Goal: Task Accomplishment & Management: Use online tool/utility

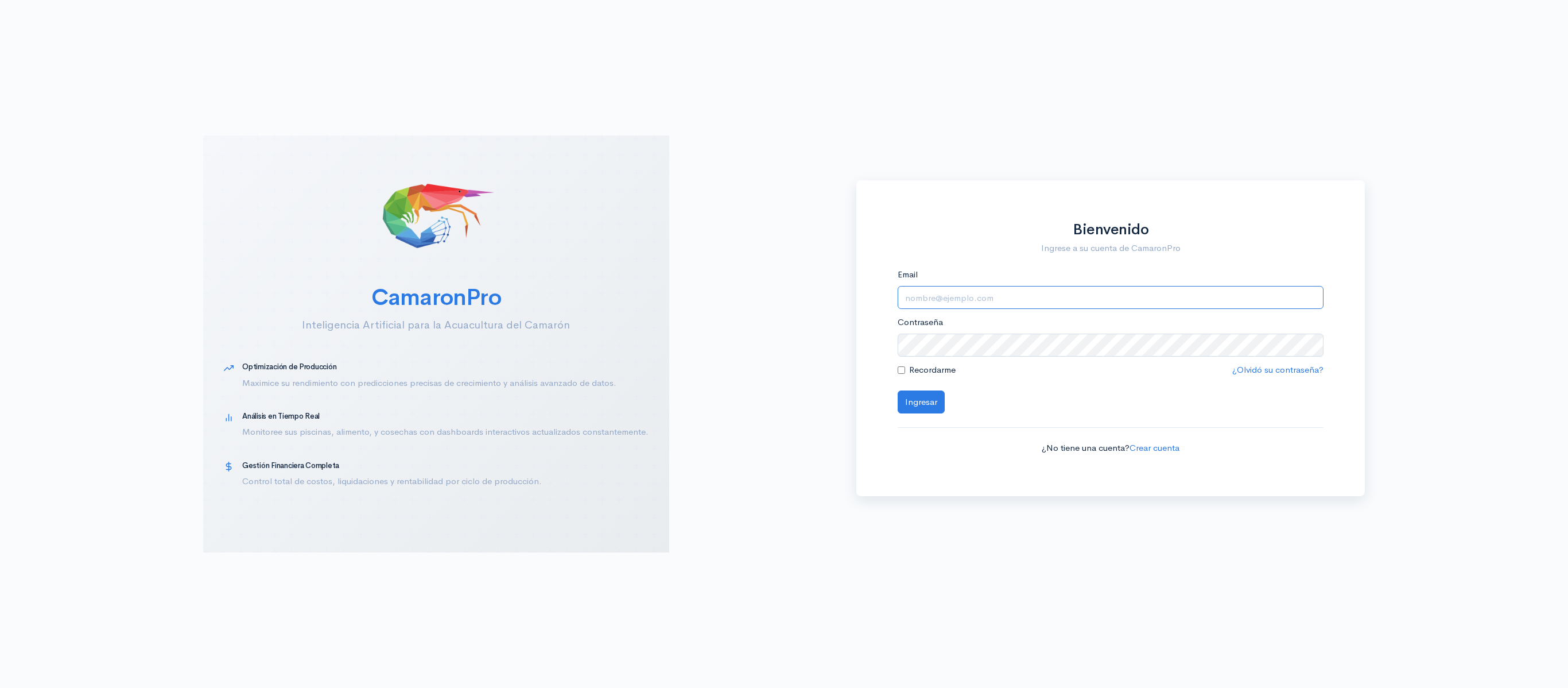
click at [1033, 294] on input "Email" at bounding box center [1111, 298] width 426 height 24
type input "[EMAIL_ADDRESS][DOMAIN_NAME]"
click at [931, 402] on button "Ingresar" at bounding box center [921, 402] width 47 height 24
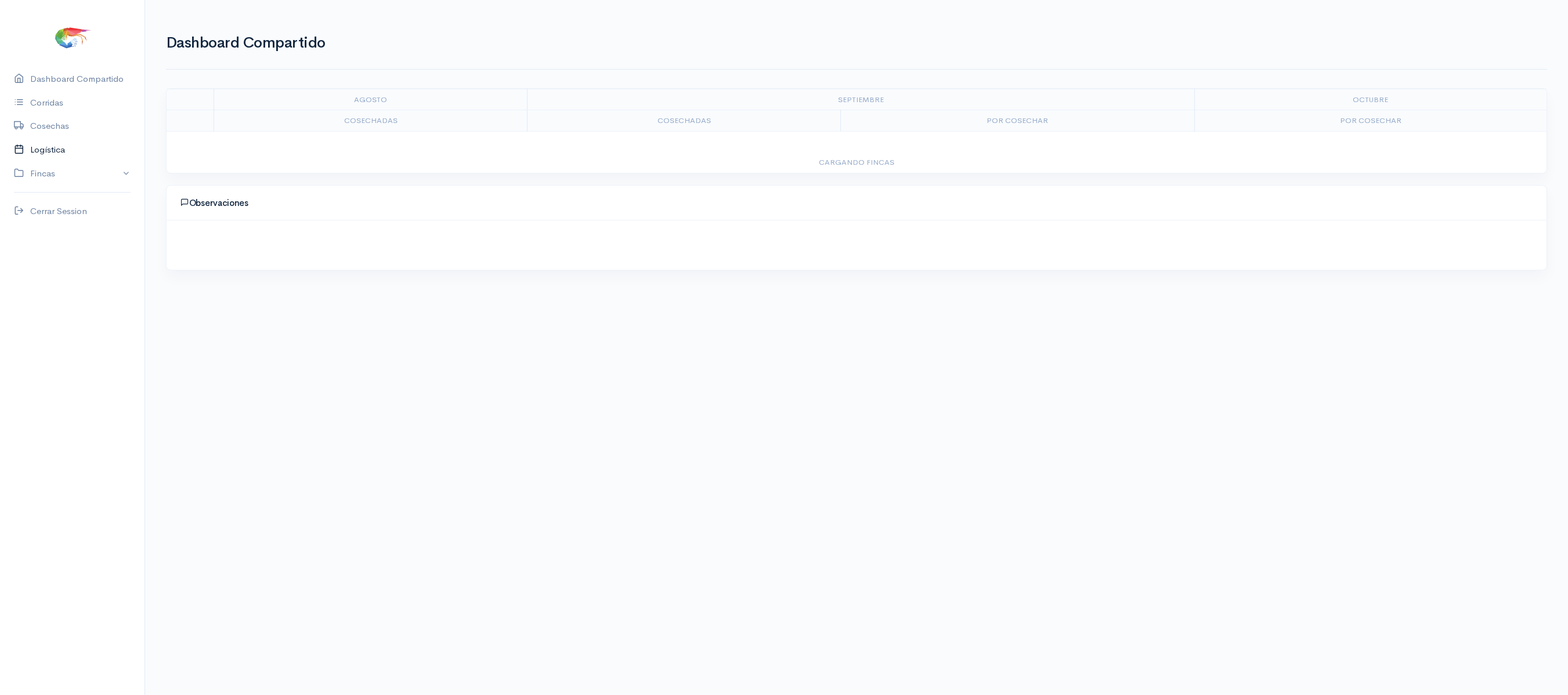
click at [51, 155] on link "Logística" at bounding box center [72, 150] width 144 height 24
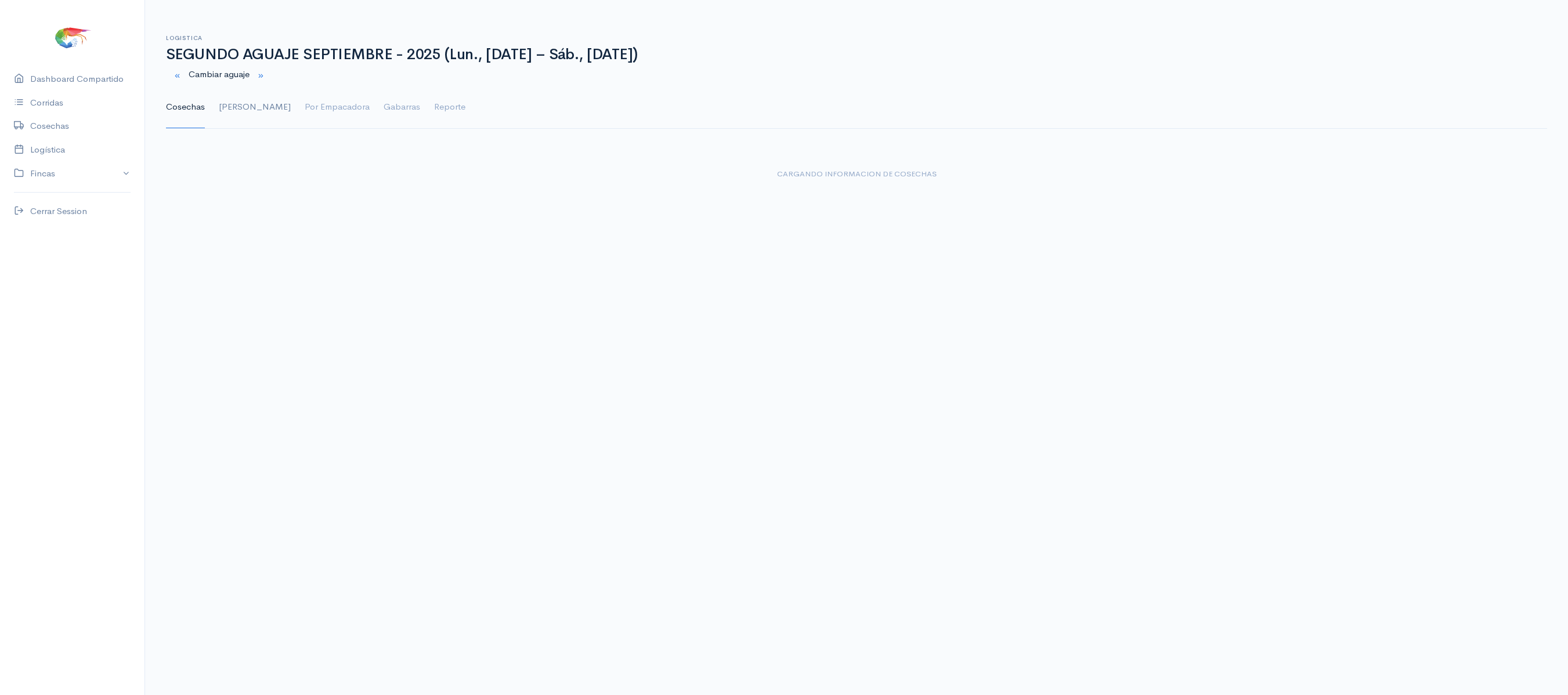
click at [238, 107] on link "[PERSON_NAME]" at bounding box center [255, 107] width 72 height 42
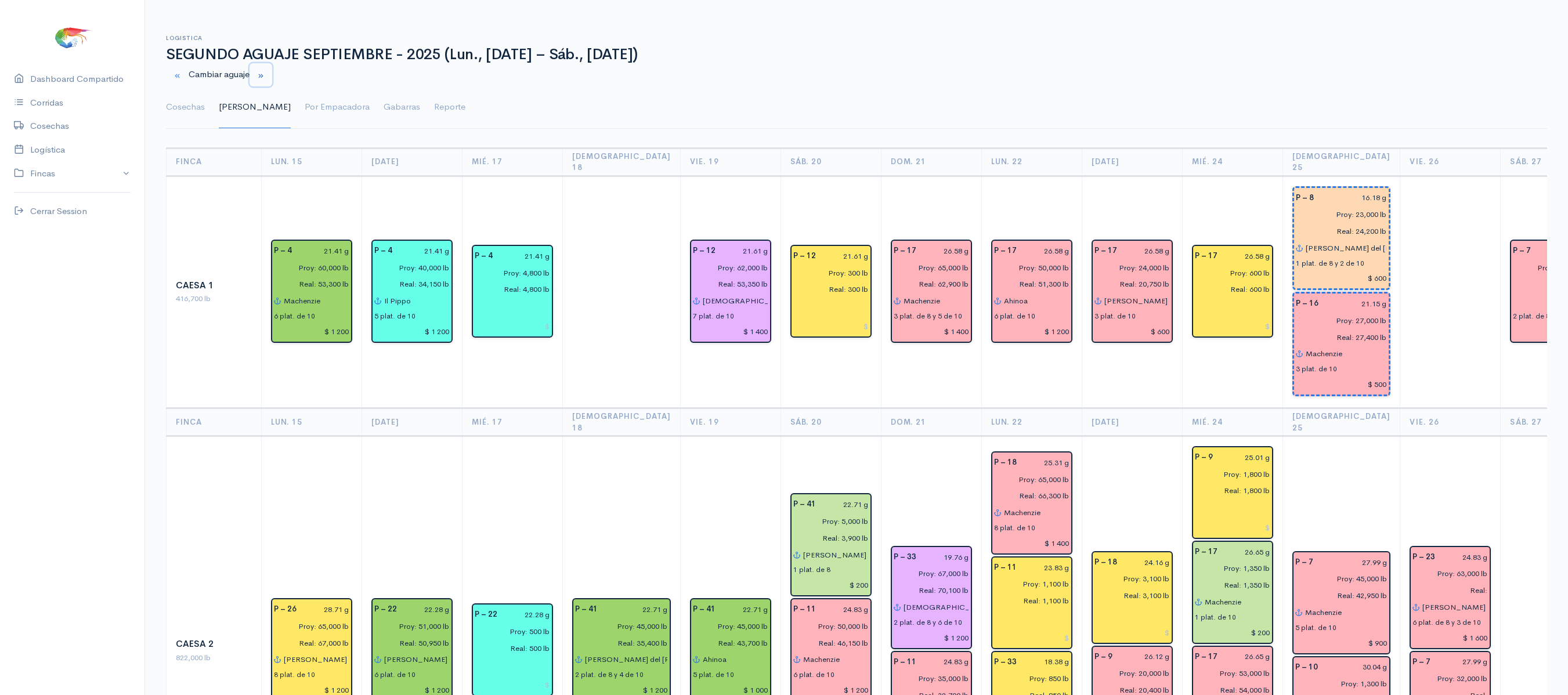
click at [264, 75] on small "button" at bounding box center [261, 75] width 7 height 7
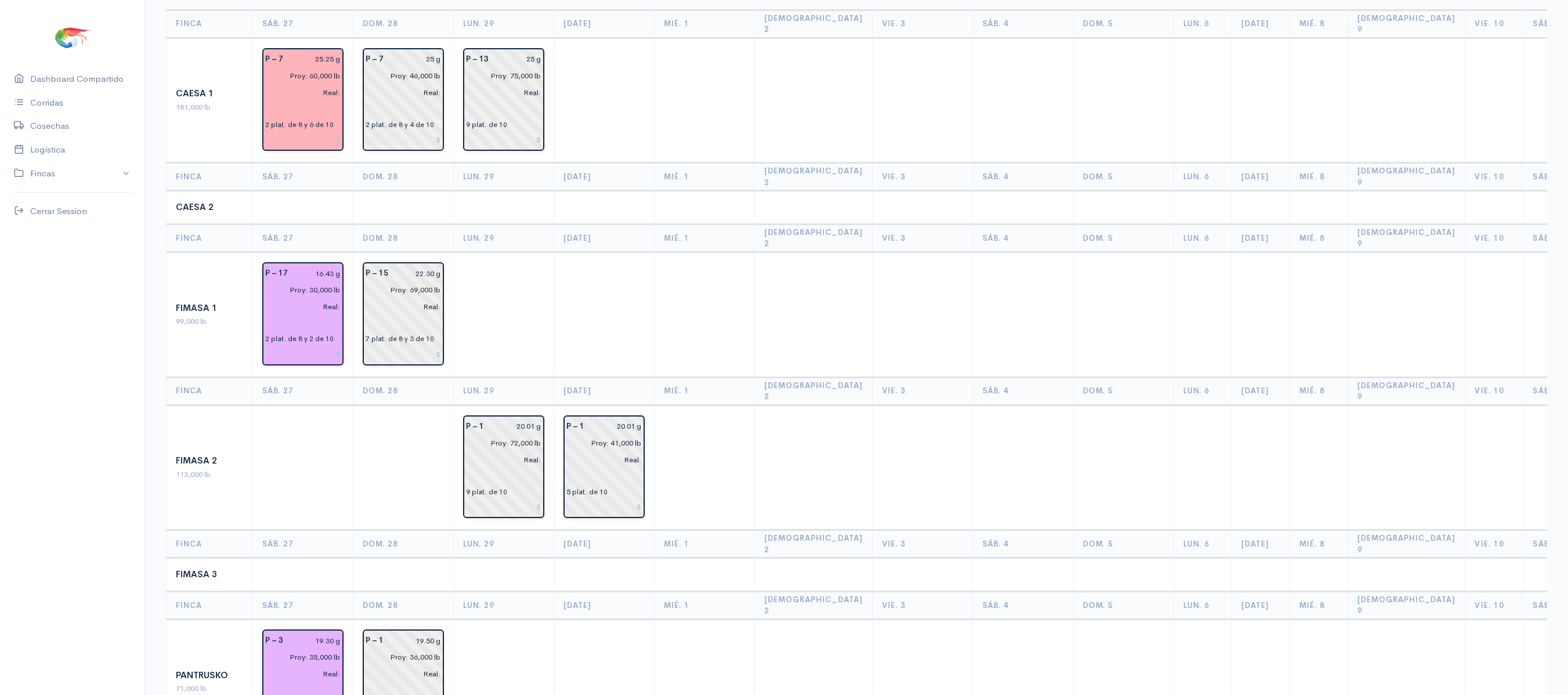
scroll to position [139, 0]
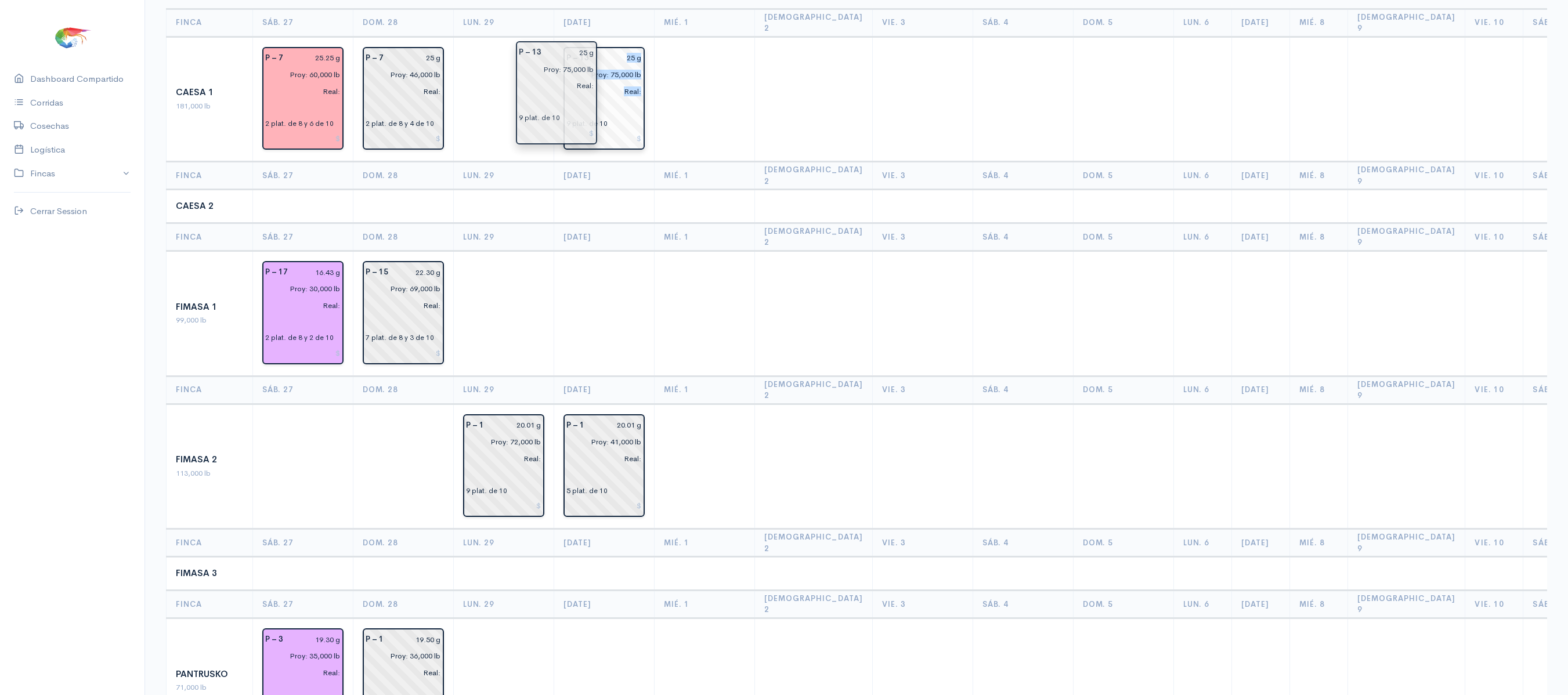
drag, startPoint x: 527, startPoint y: 105, endPoint x: 602, endPoint y: 110, distance: 75.2
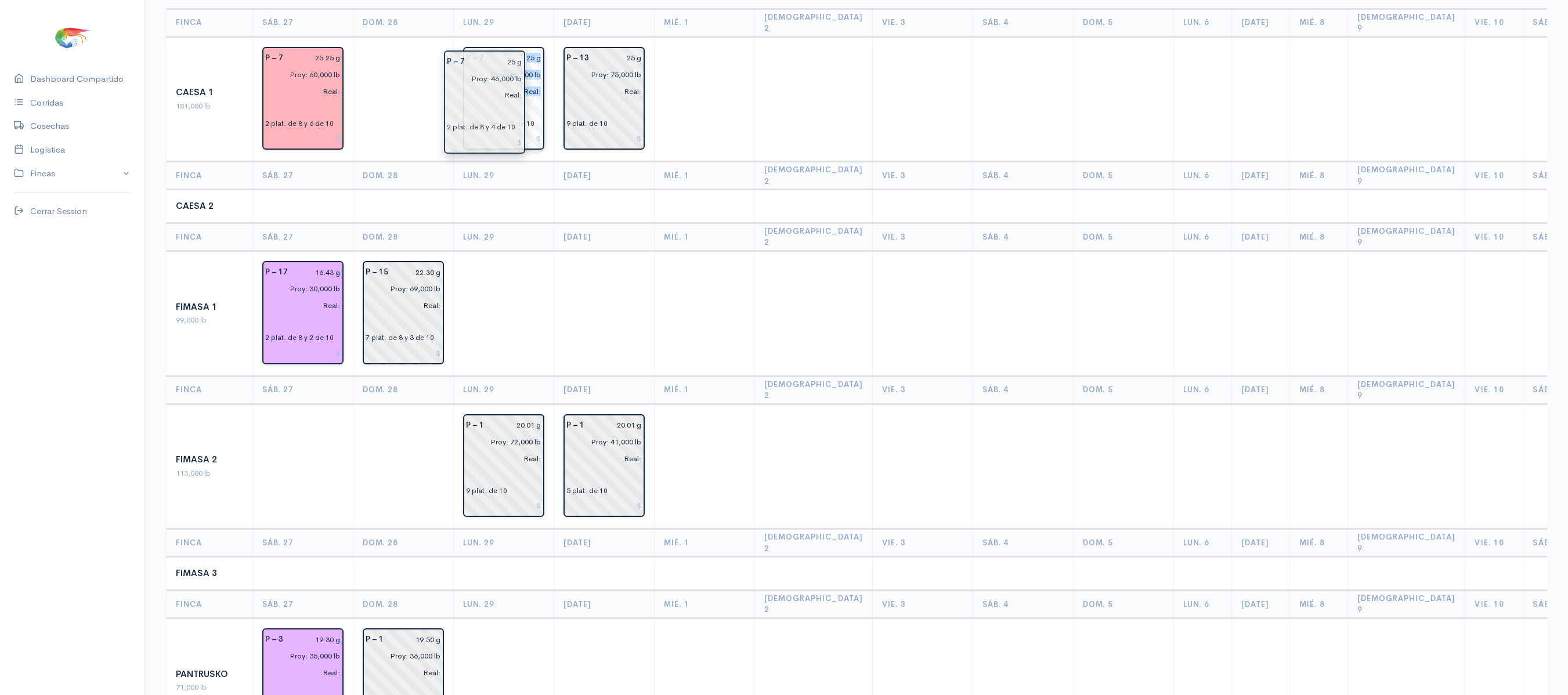
drag, startPoint x: 420, startPoint y: 105, endPoint x: 526, endPoint y: 124, distance: 107.7
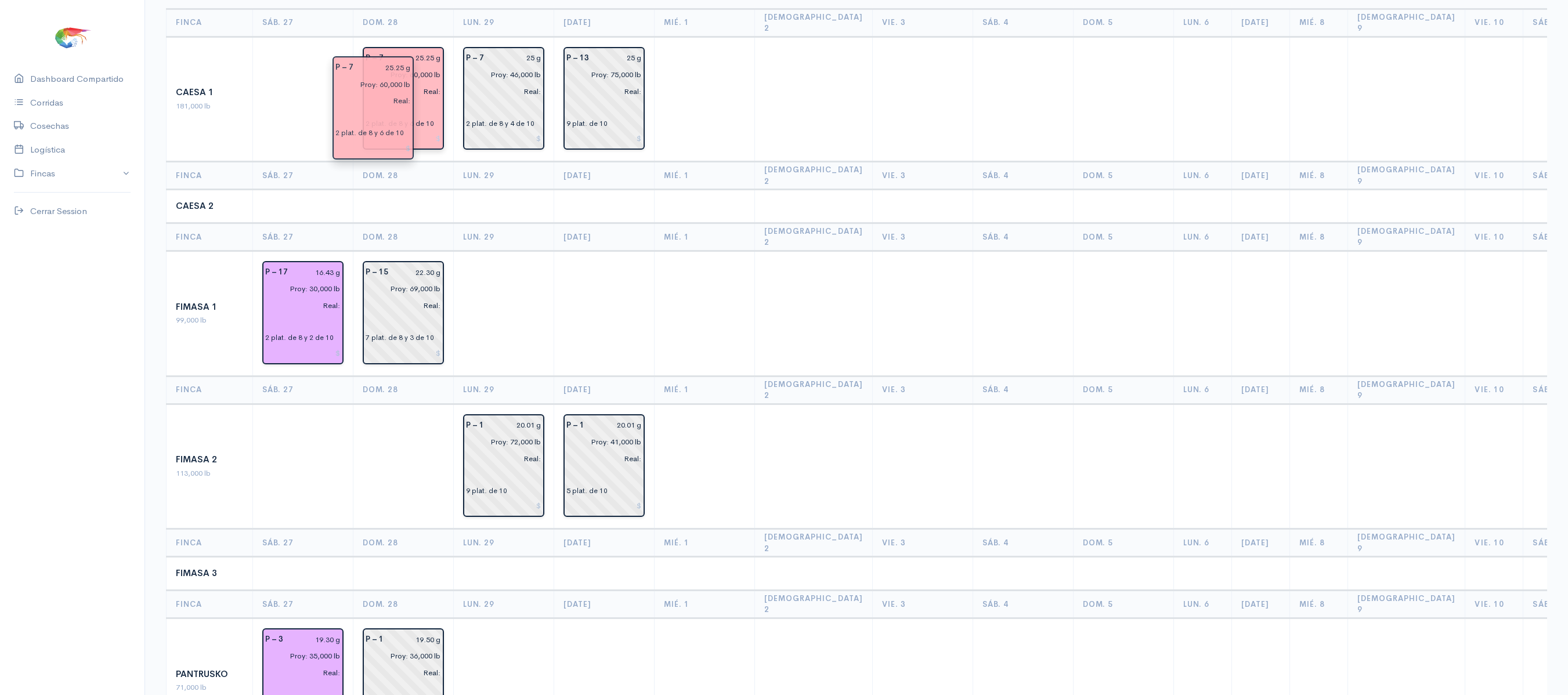
drag, startPoint x: 309, startPoint y: 82, endPoint x: 385, endPoint y: 102, distance: 78.6
click at [303, 107] on td at bounding box center [303, 99] width 100 height 125
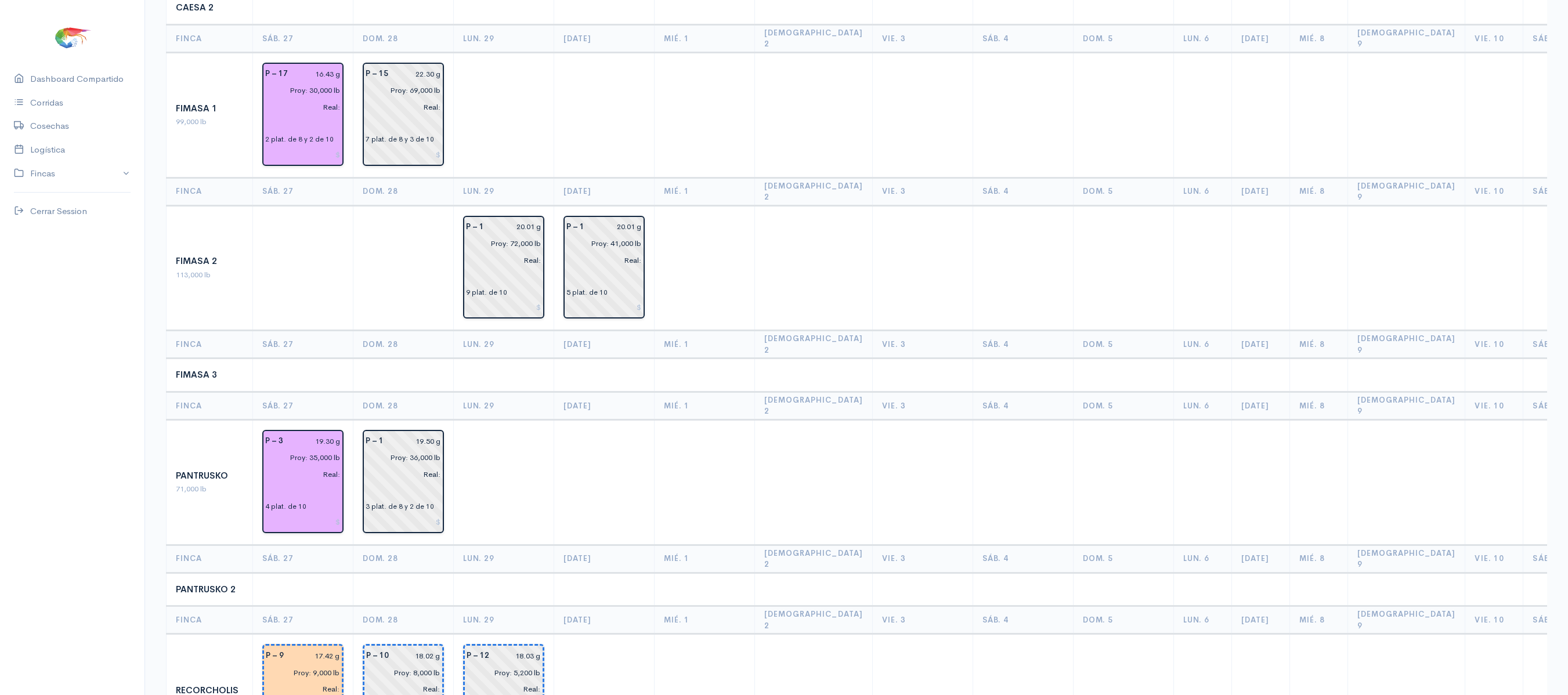
scroll to position [339, 0]
click at [503, 217] on input "20.01 g" at bounding box center [516, 225] width 51 height 17
click at [528, 110] on td at bounding box center [503, 113] width 100 height 125
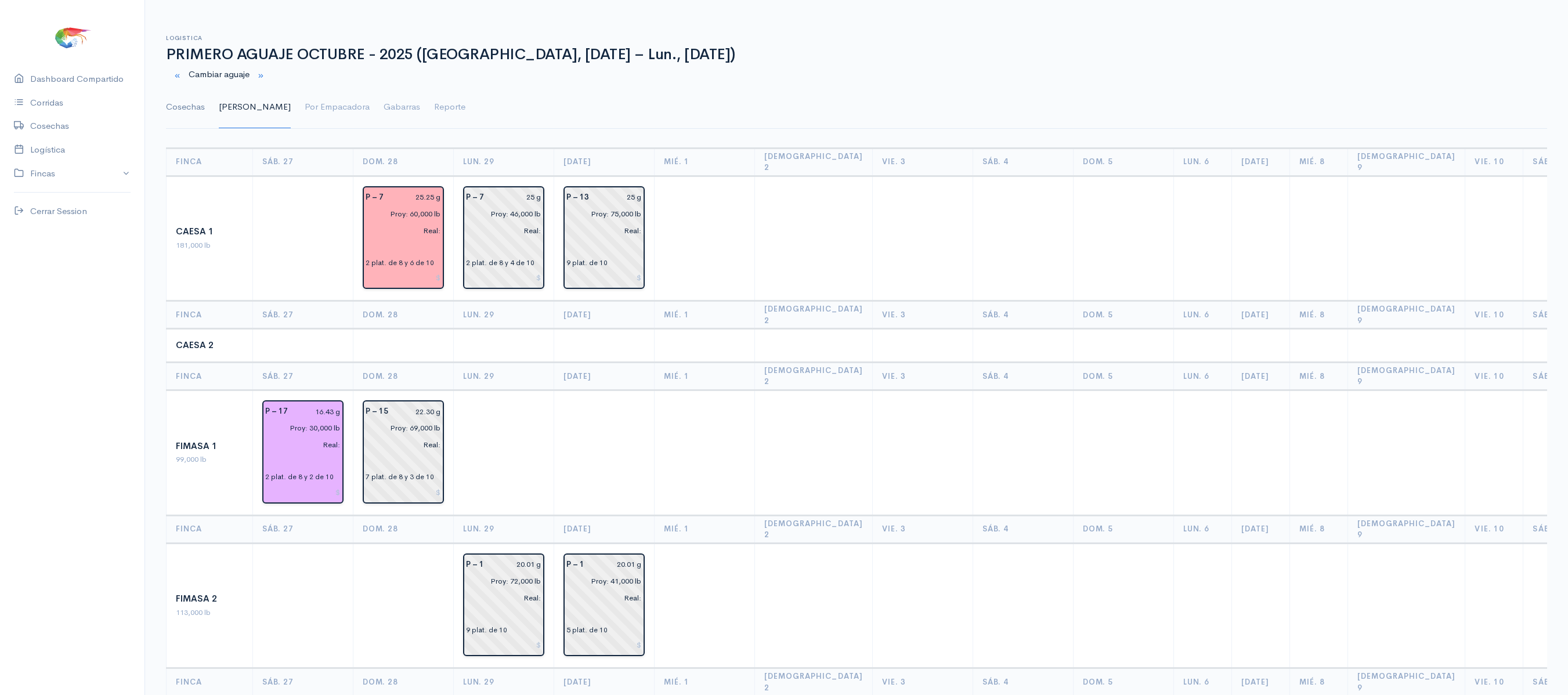
click at [186, 113] on link "Cosechas" at bounding box center [185, 107] width 39 height 42
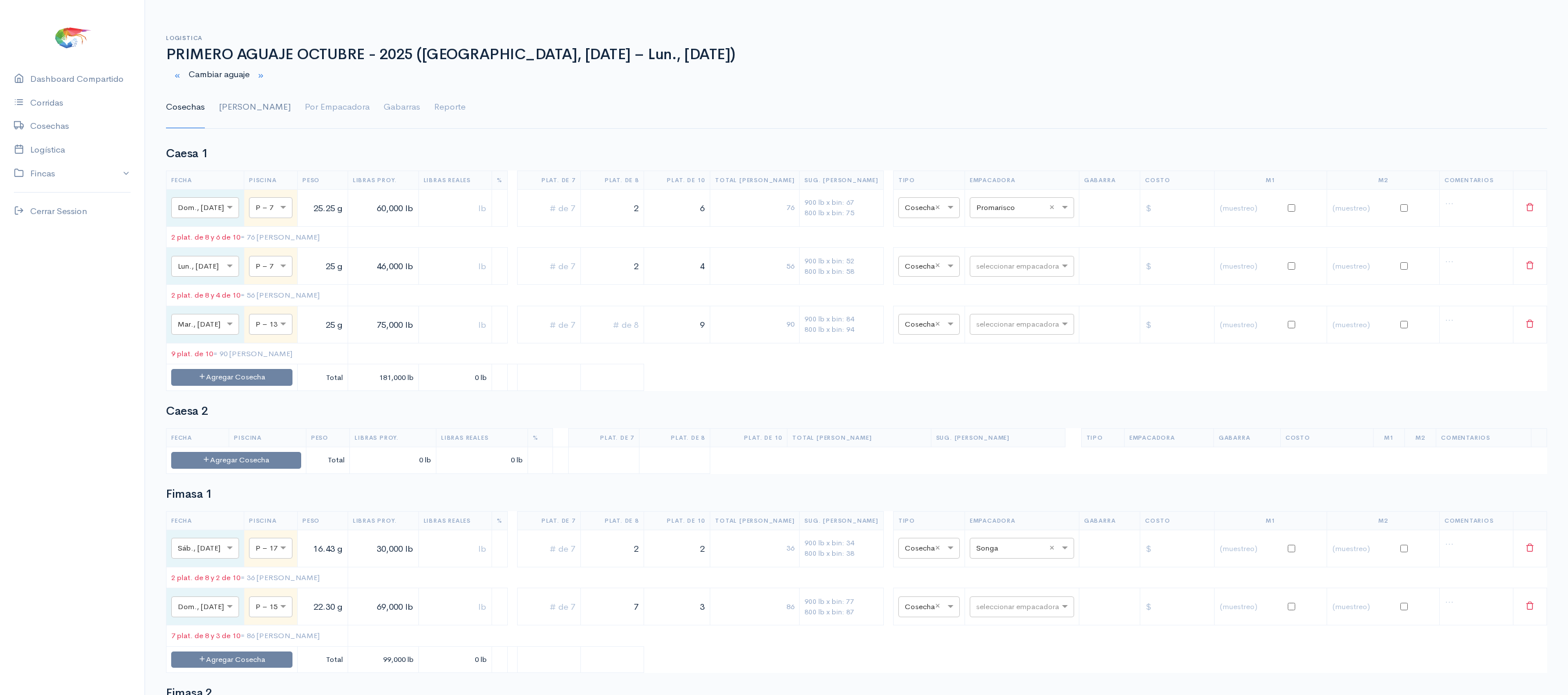
click at [226, 116] on link "[PERSON_NAME]" at bounding box center [255, 107] width 72 height 42
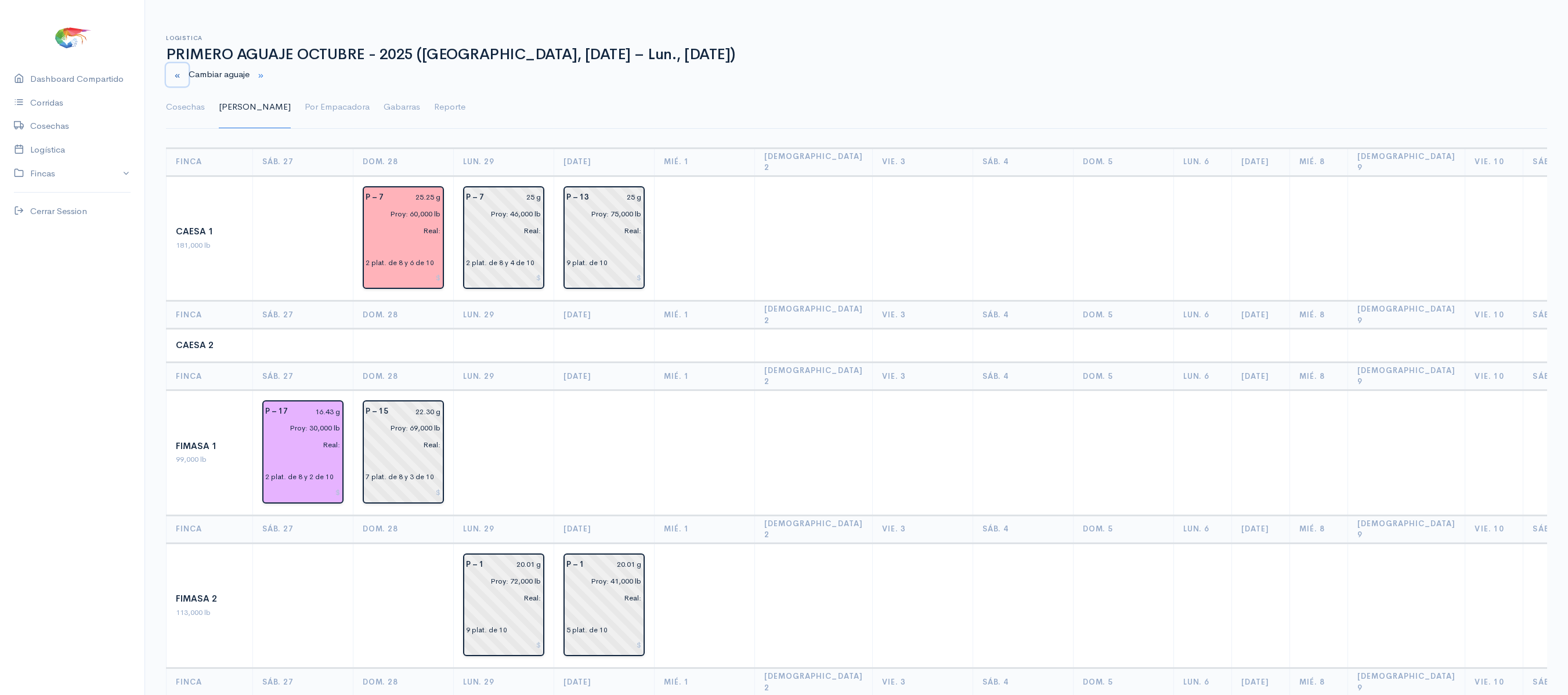
click at [176, 65] on button "button" at bounding box center [177, 75] width 22 height 24
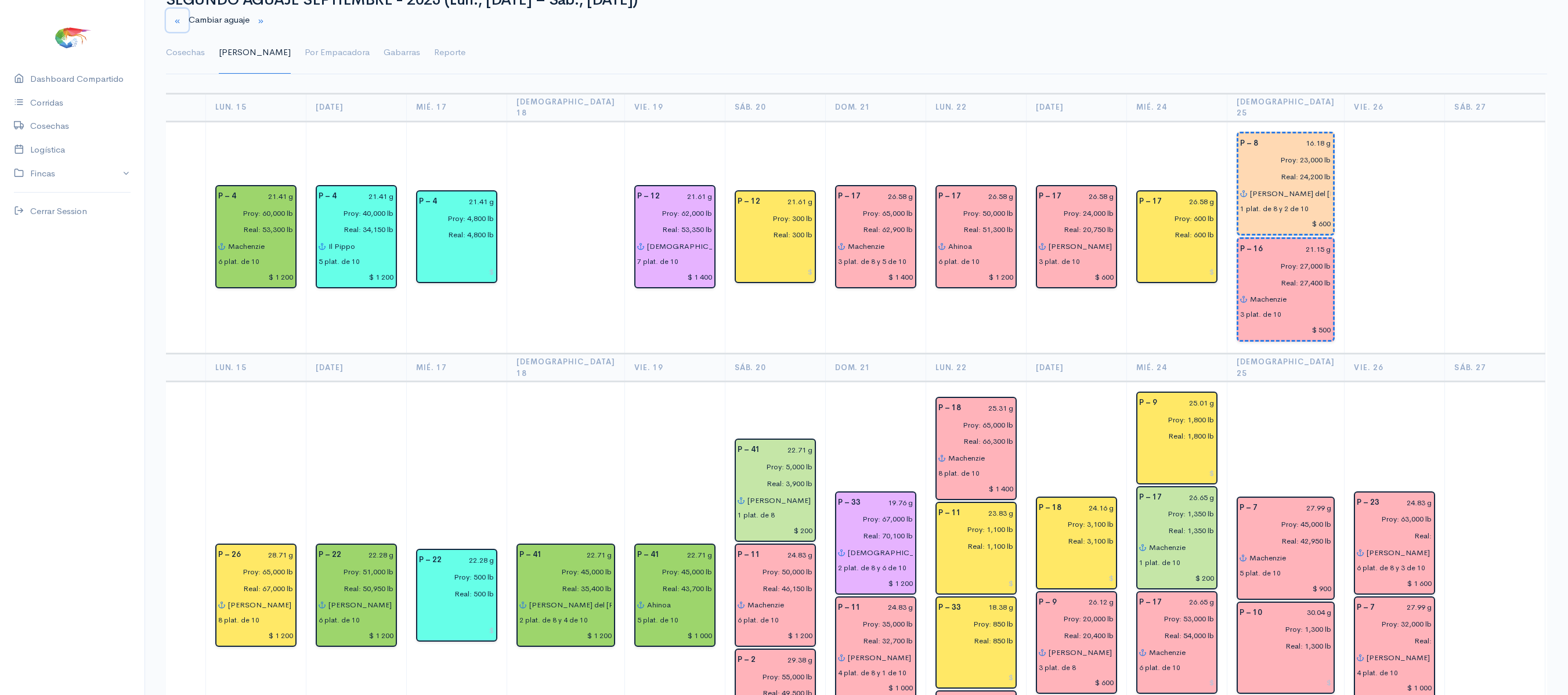
scroll to position [30, 0]
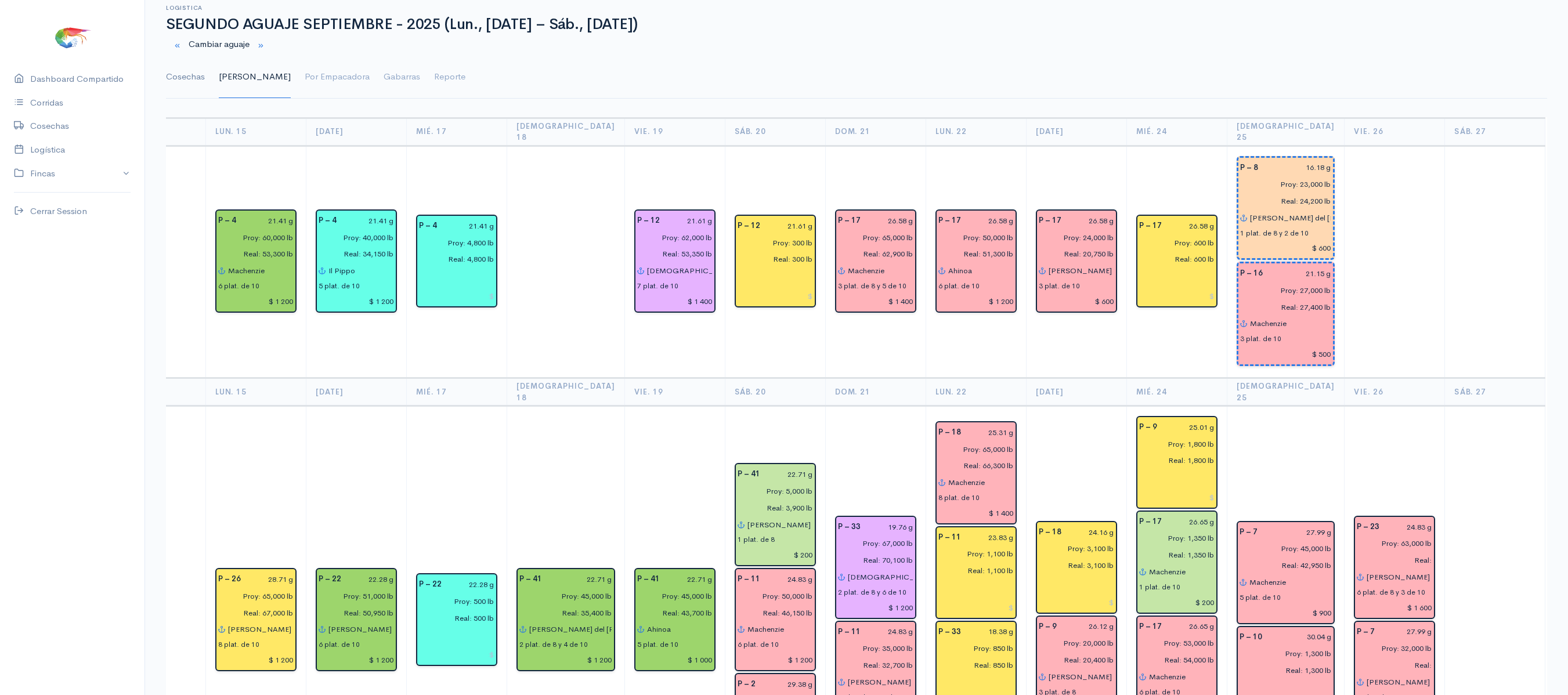
click at [185, 93] on link "Cosechas" at bounding box center [185, 77] width 39 height 42
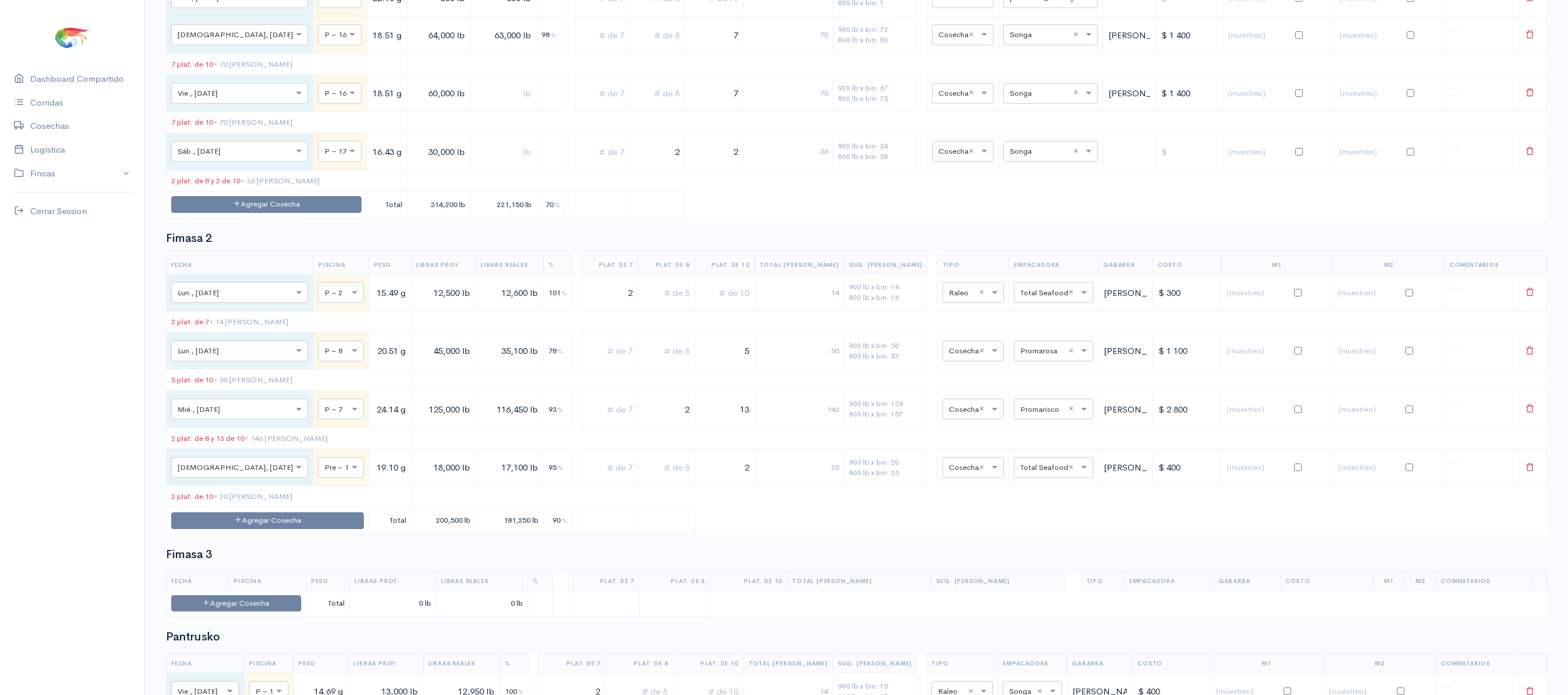
scroll to position [2418, 0]
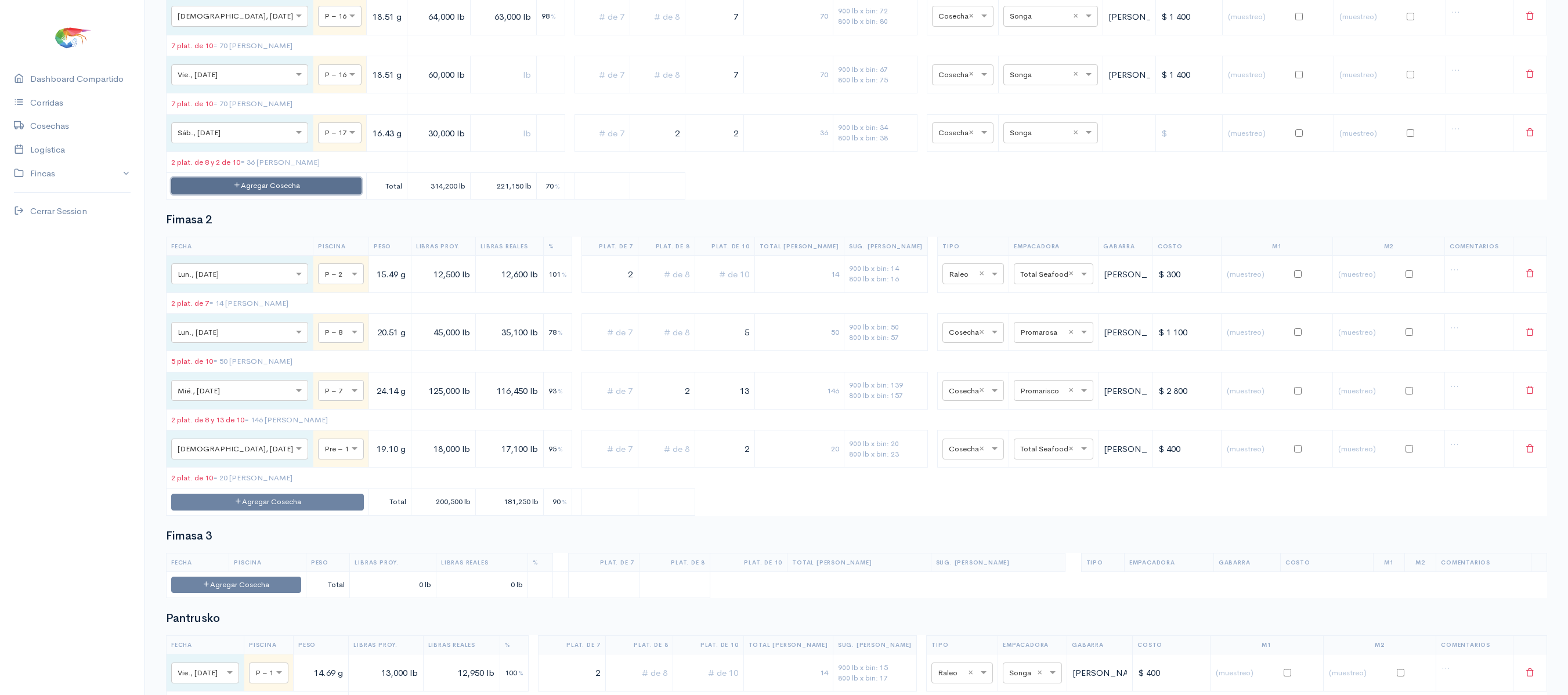
click at [276, 194] on button "Agregar Cosecha" at bounding box center [266, 186] width 190 height 17
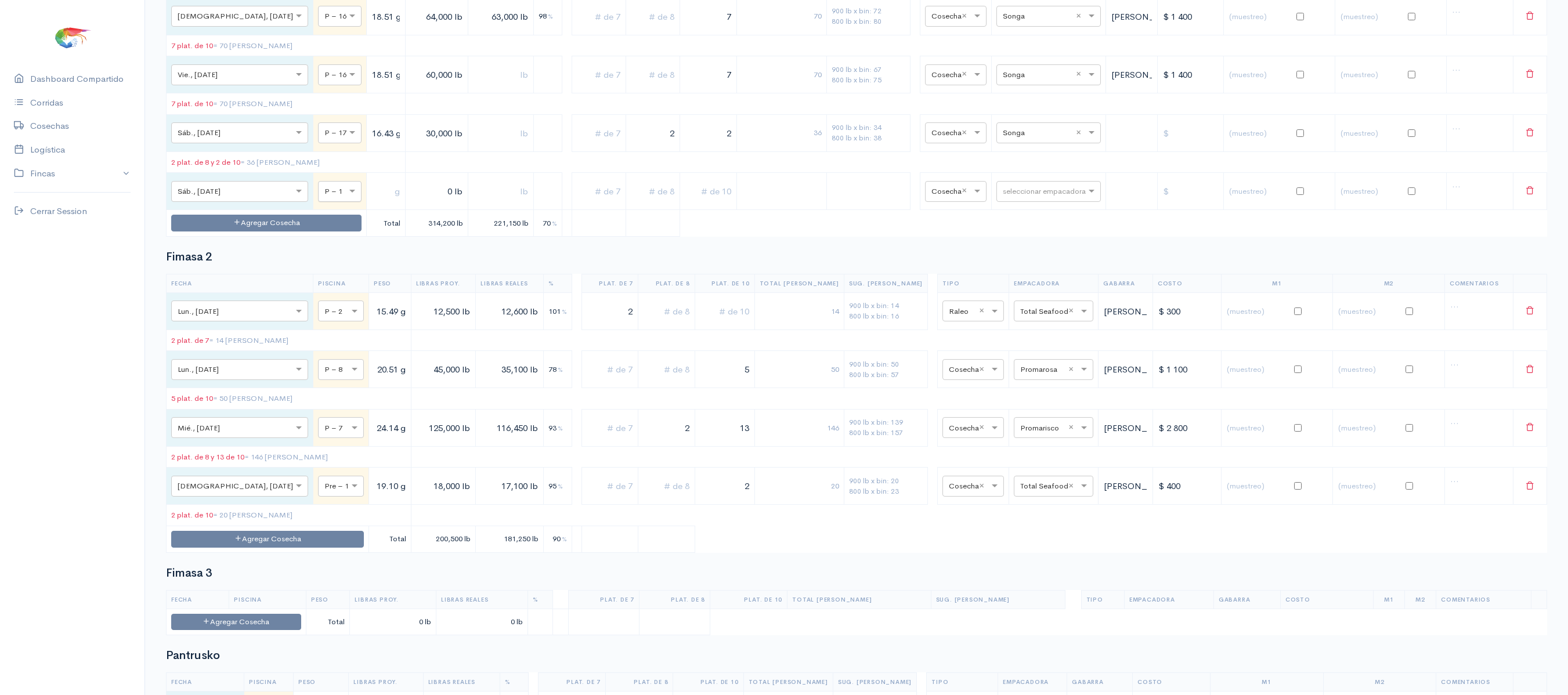
click at [318, 197] on div at bounding box center [339, 190] width 43 height 13
type input "16"
click at [275, 318] on span "P – 16" at bounding box center [273, 314] width 25 height 11
click at [371, 203] on input "text" at bounding box center [385, 191] width 29 height 24
type input "18.51 g"
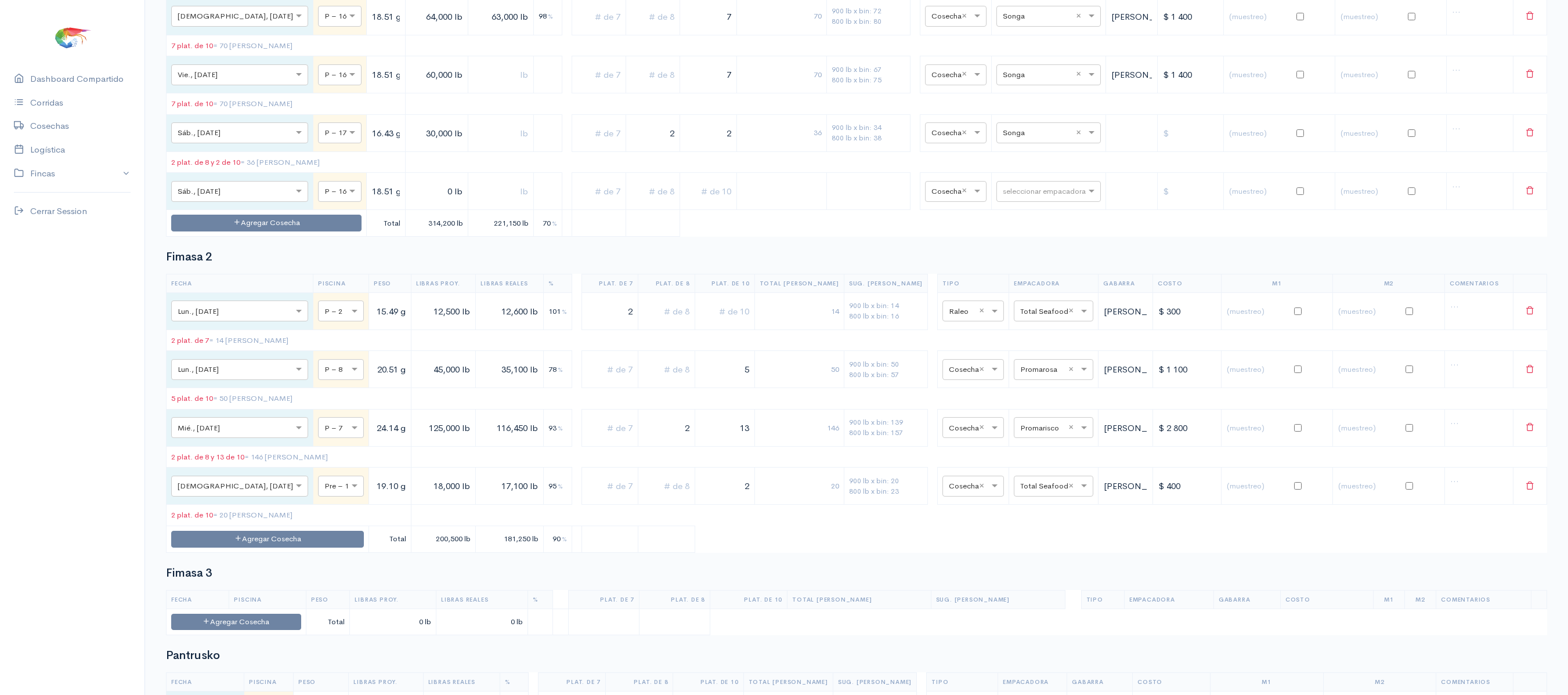
click at [410, 203] on input "0 lb" at bounding box center [436, 191] width 53 height 24
type input "8,000 lb"
click at [729, 203] on input "text" at bounding box center [709, 191] width 48 height 24
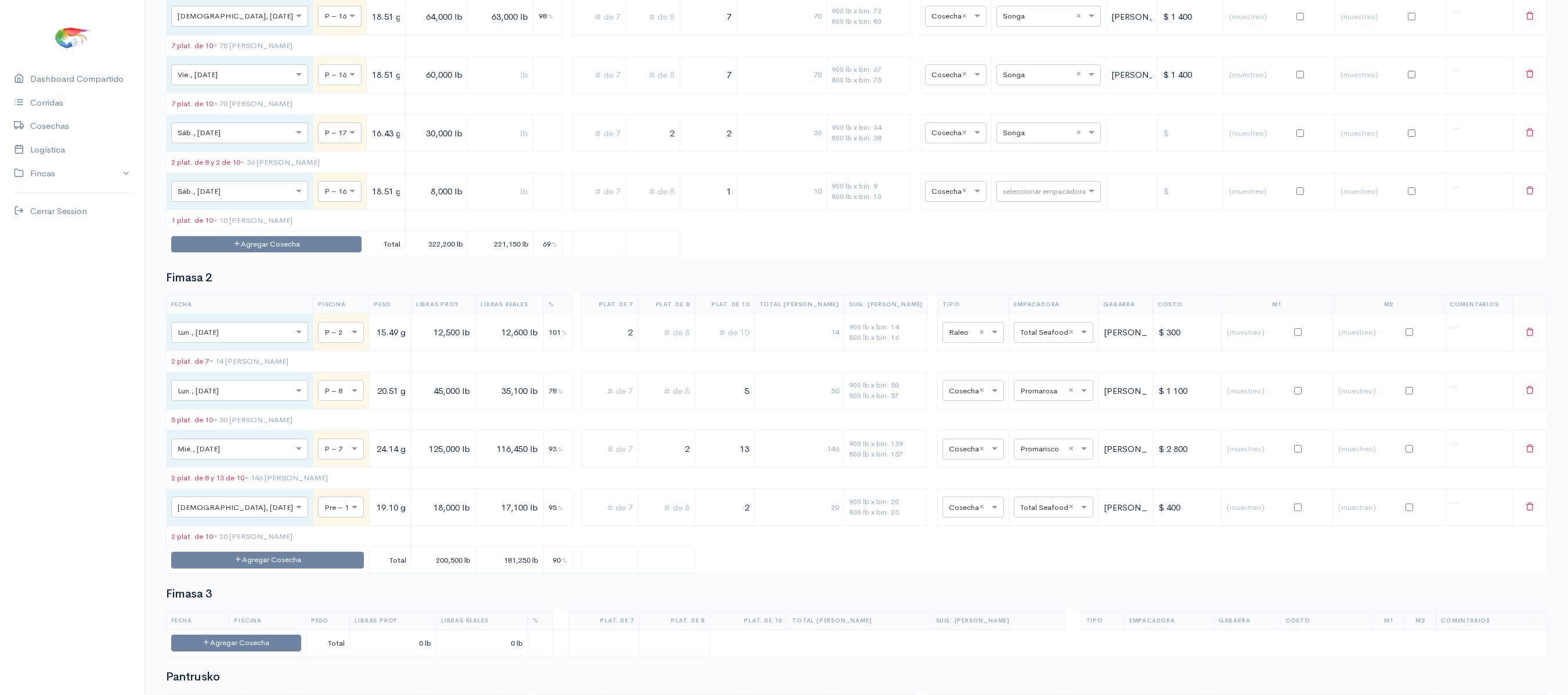
type input "1"
click at [1020, 197] on input "text" at bounding box center [1038, 190] width 71 height 13
type input "s"
click at [985, 313] on span "Songa" at bounding box center [984, 314] width 25 height 11
click at [737, 258] on table "Fecha Piscina Peso Libras Proy. Libras Reales % Plat. de 7 Plat. de 8 Plat. de …" at bounding box center [856, 12] width 1381 height 490
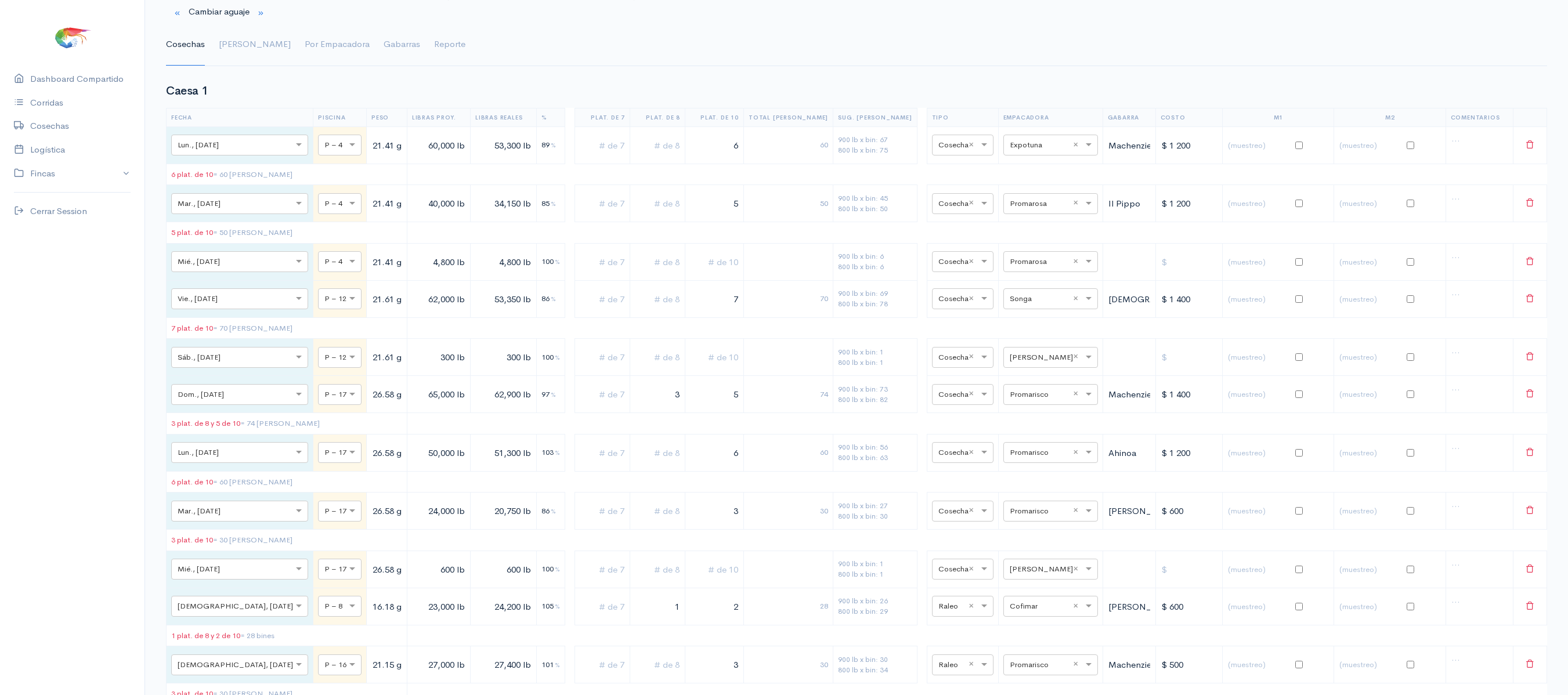
scroll to position [0, 0]
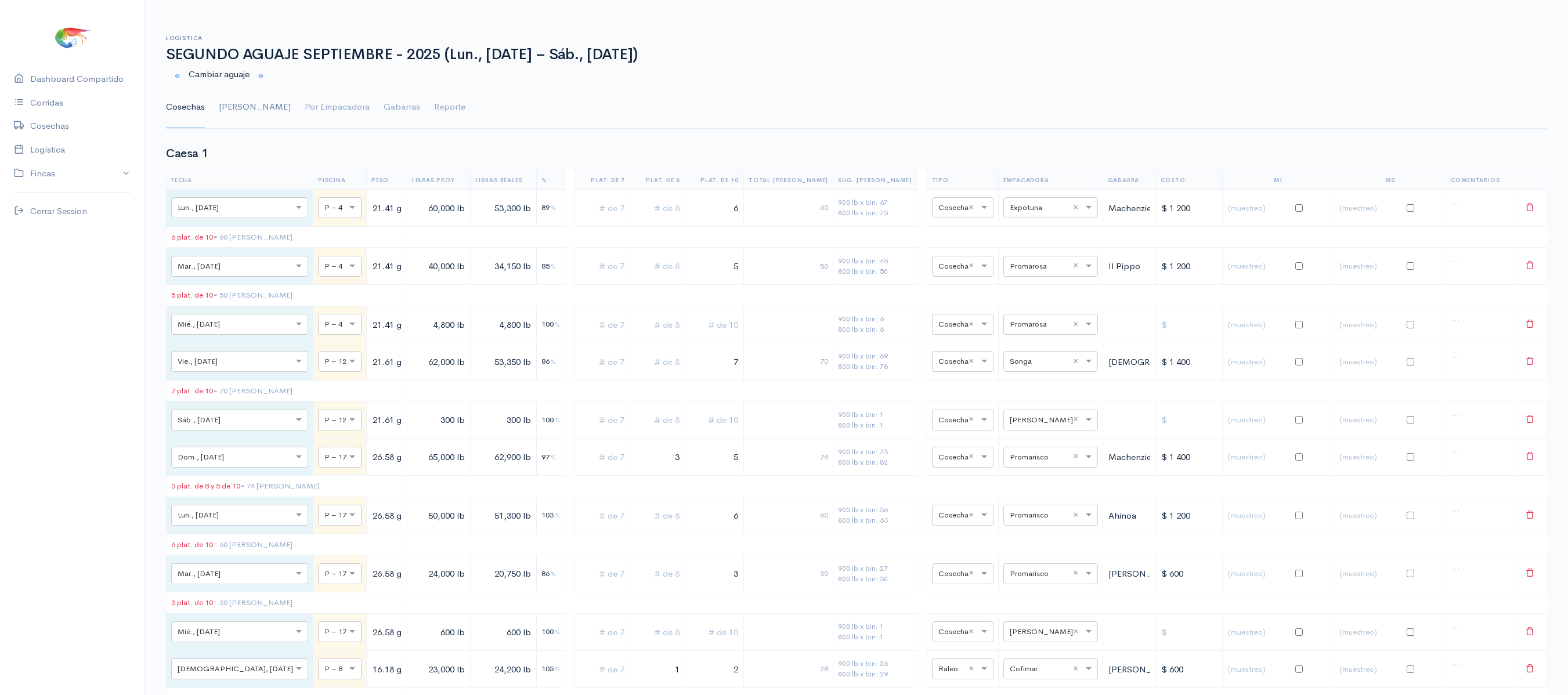
click at [223, 98] on link "[PERSON_NAME]" at bounding box center [255, 107] width 72 height 42
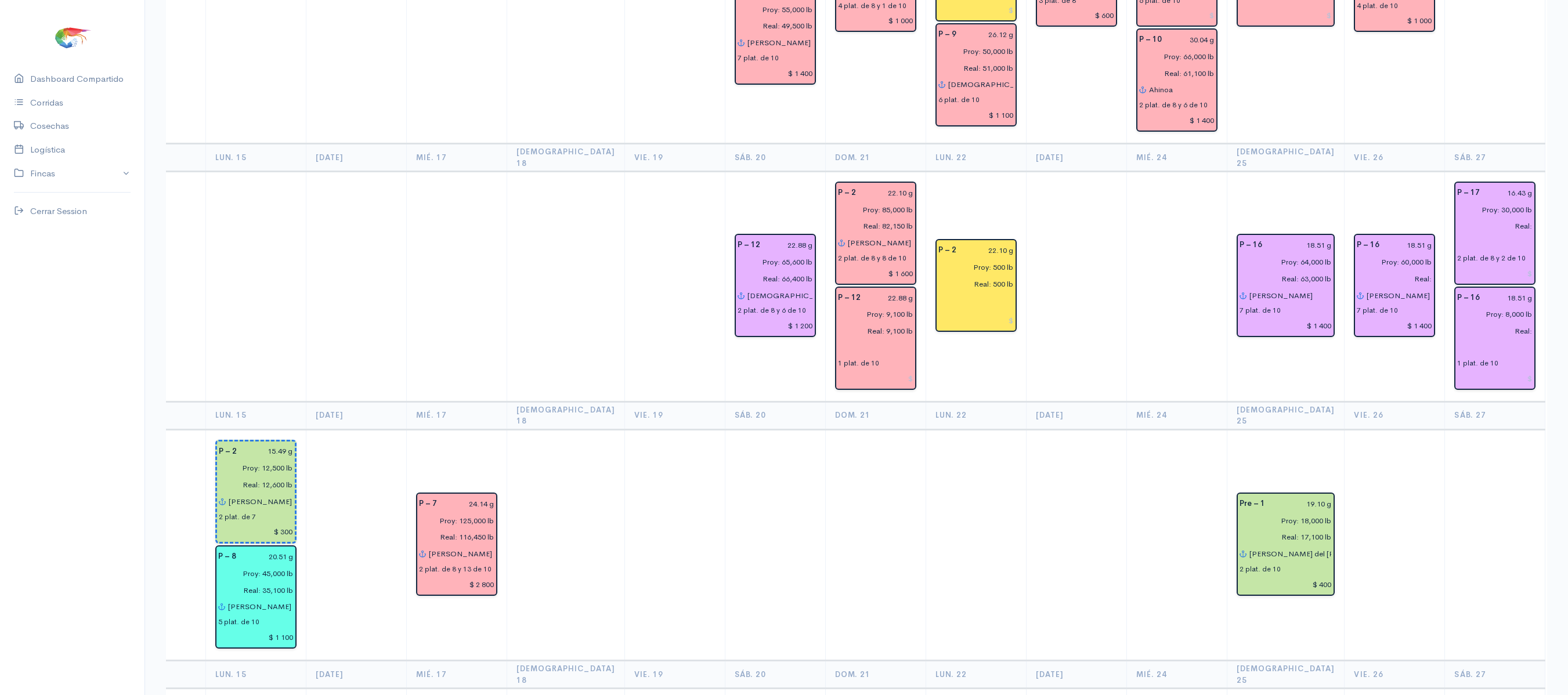
scroll to position [723, 0]
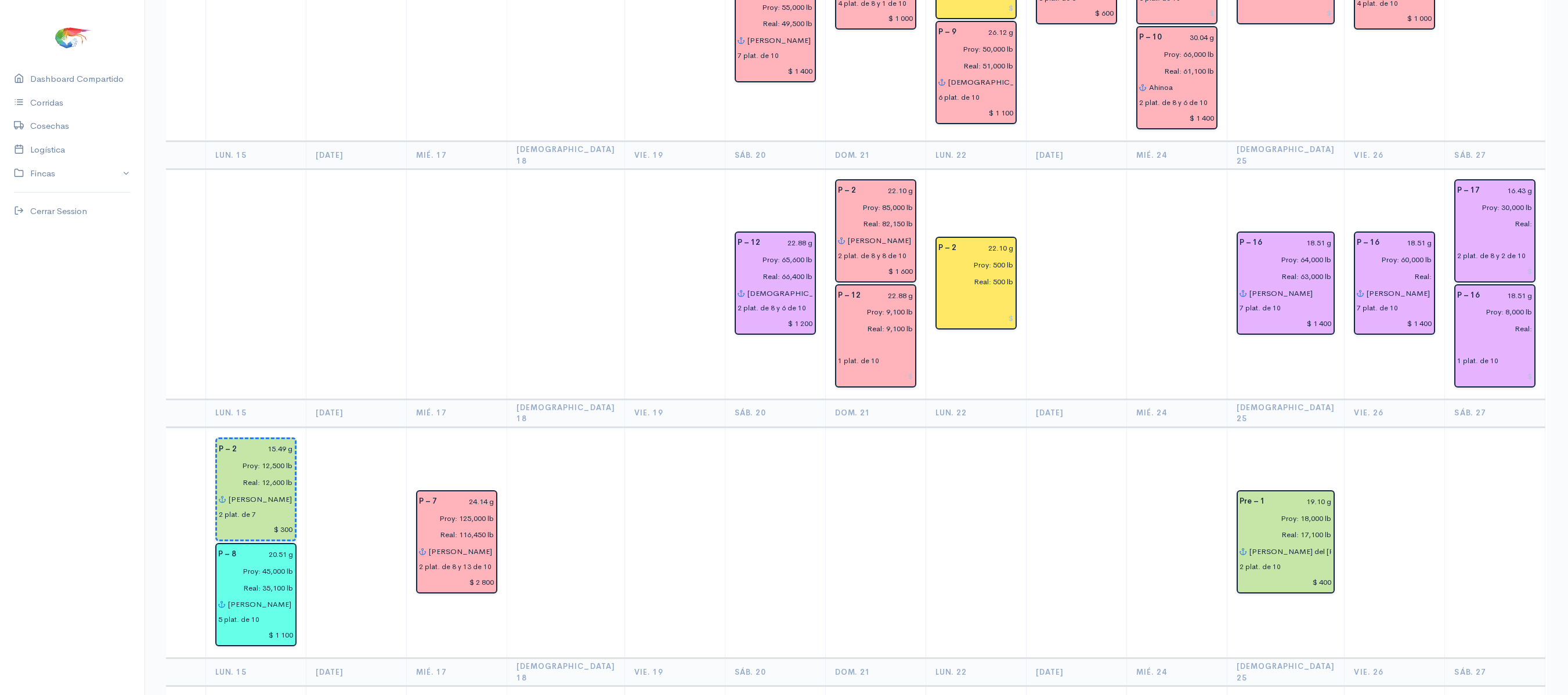
click at [1345, 169] on td "P – 16 18.51 g Proy: 60,000 lb Real: [PERSON_NAME] 7 plat. de 10 $ 1 400" at bounding box center [1395, 284] width 100 height 230
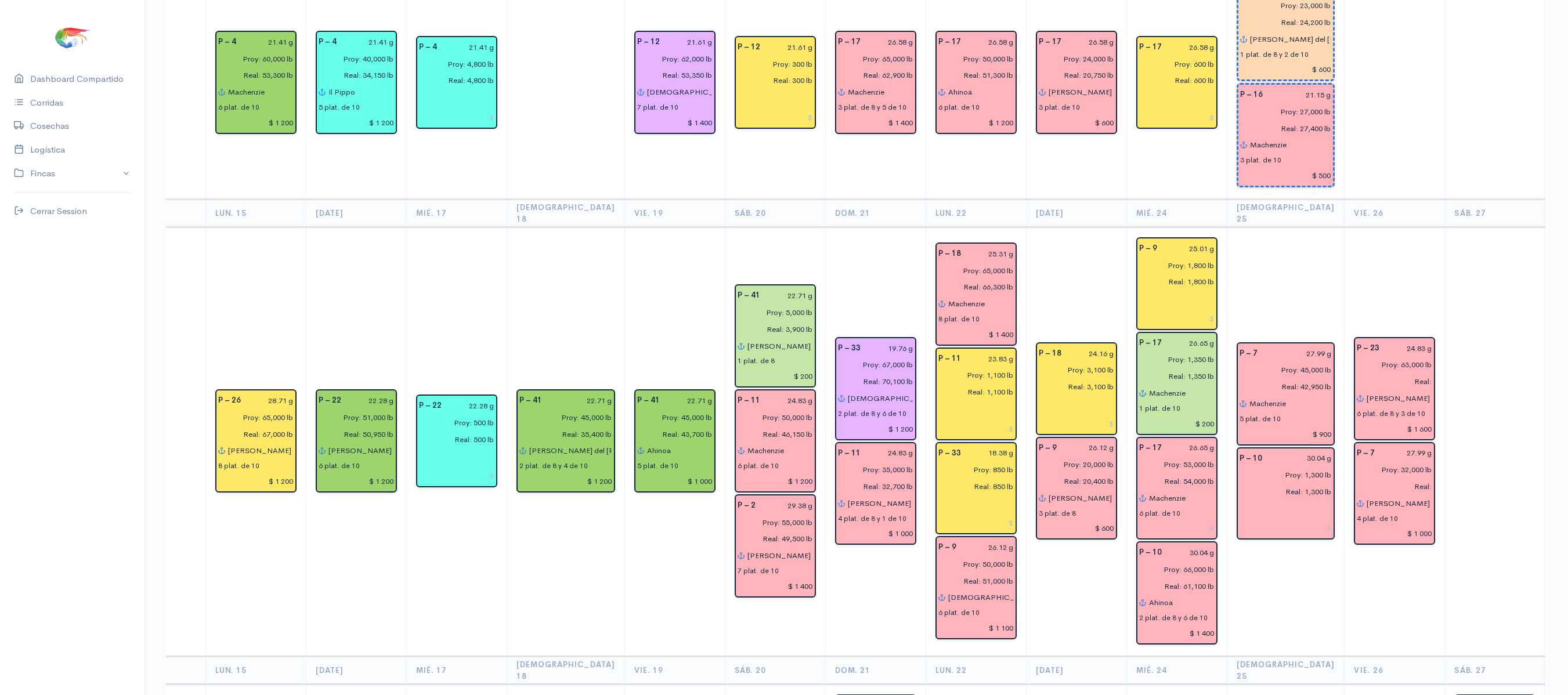
scroll to position [0, 0]
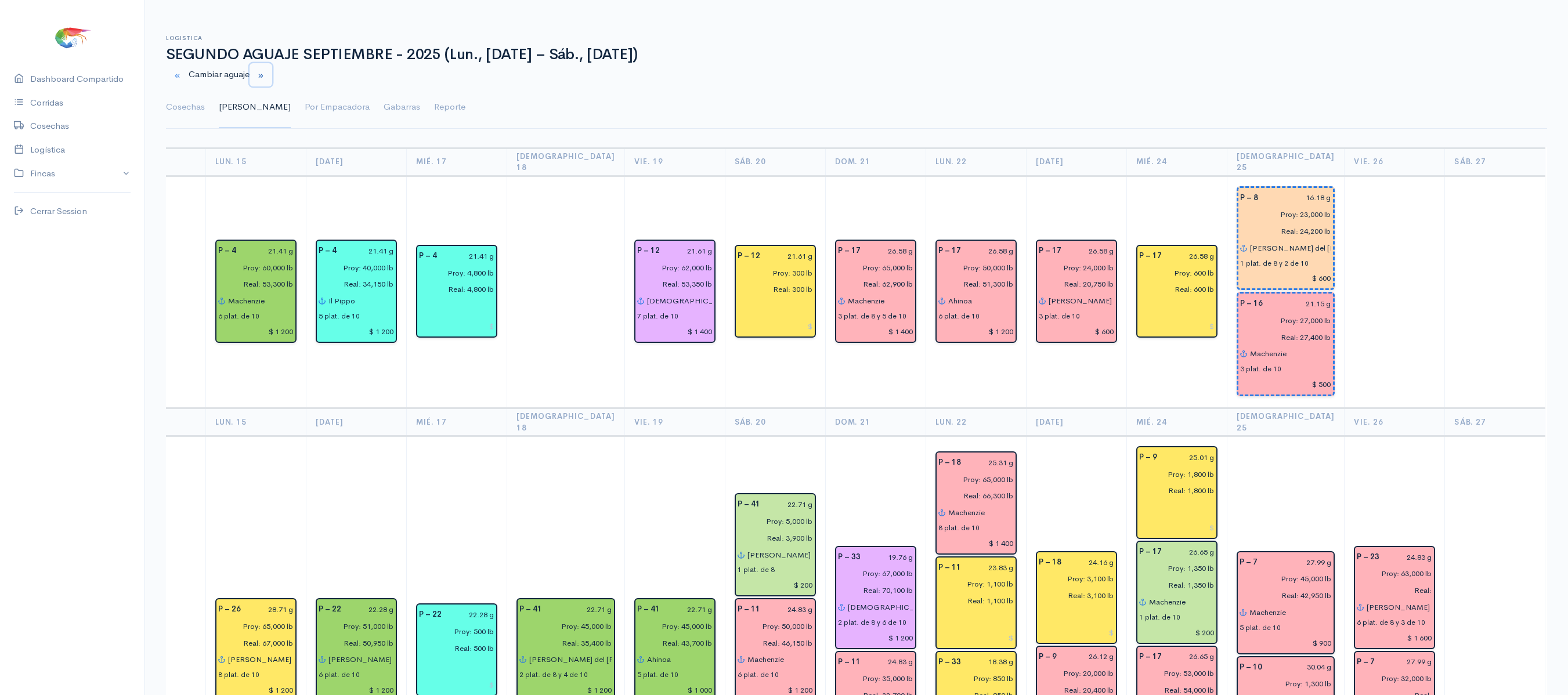
click at [264, 72] on small "button" at bounding box center [261, 75] width 7 height 7
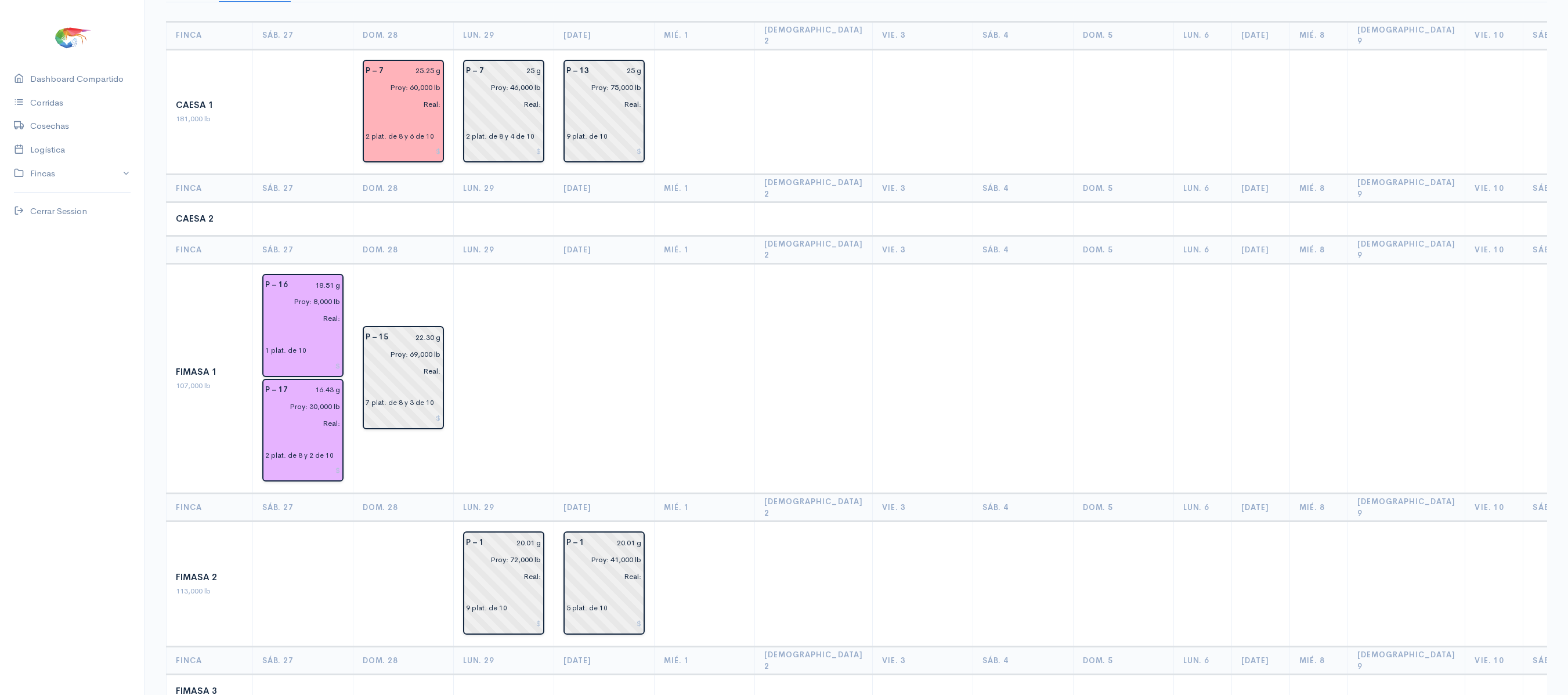
scroll to position [128, 0]
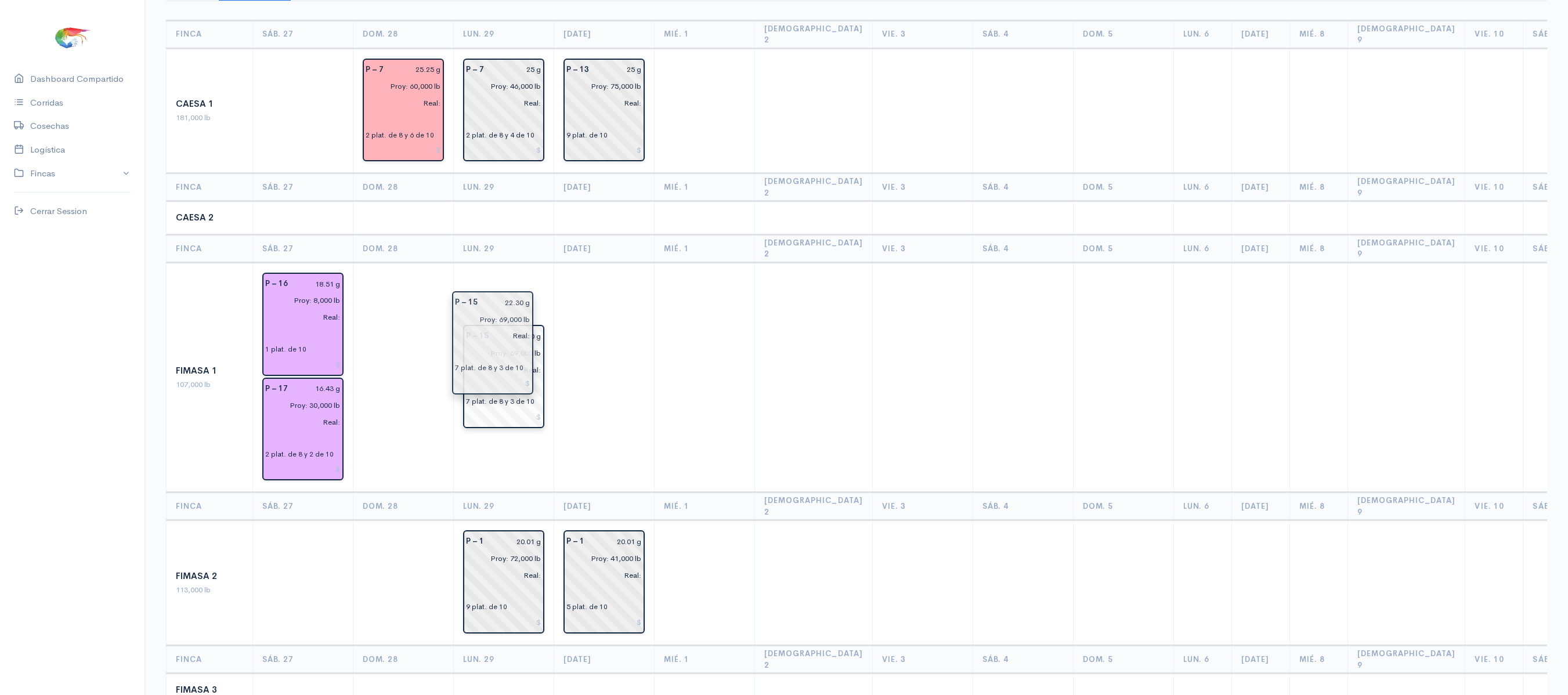
drag, startPoint x: 406, startPoint y: 361, endPoint x: 495, endPoint y: 360, distance: 89.0
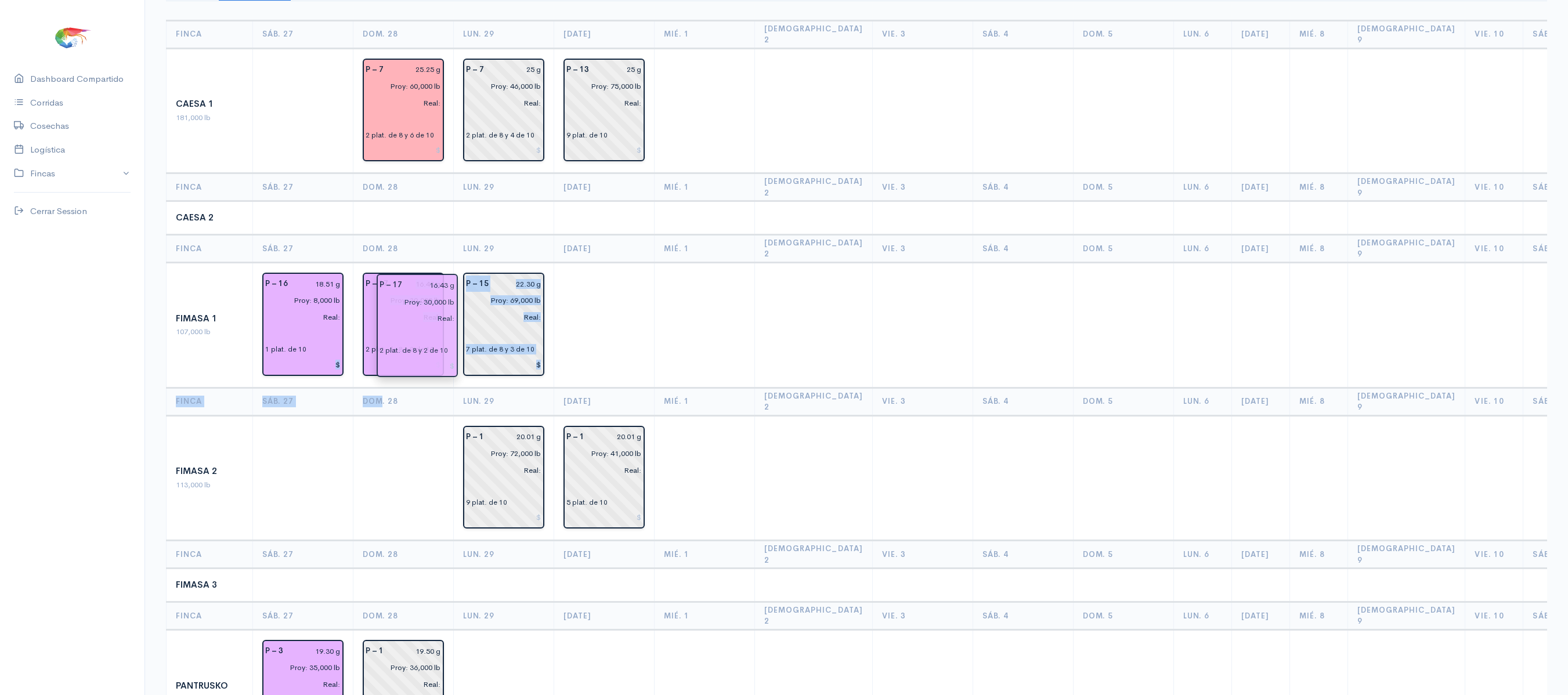
drag, startPoint x: 270, startPoint y: 412, endPoint x: 386, endPoint y: 343, distance: 135.0
click at [323, 205] on td at bounding box center [303, 218] width 100 height 34
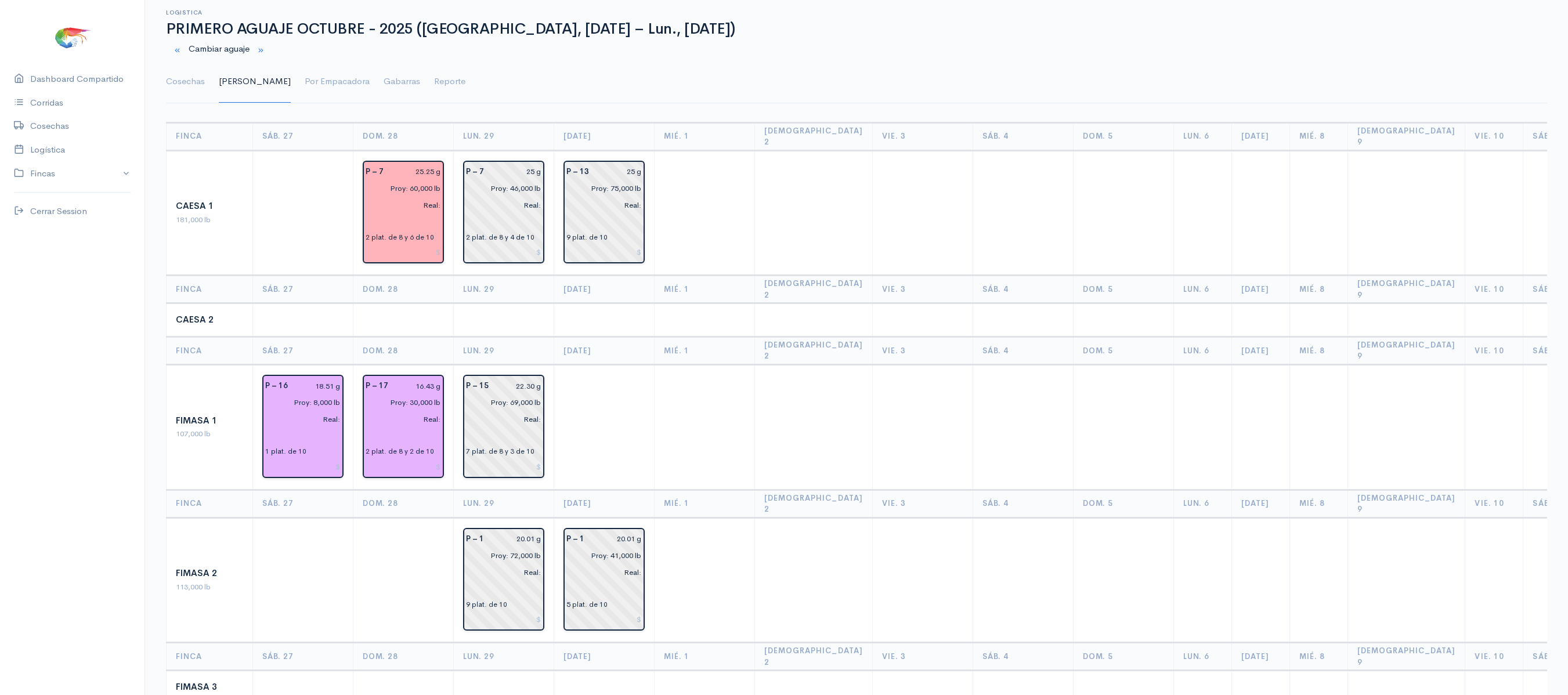
scroll to position [0, 0]
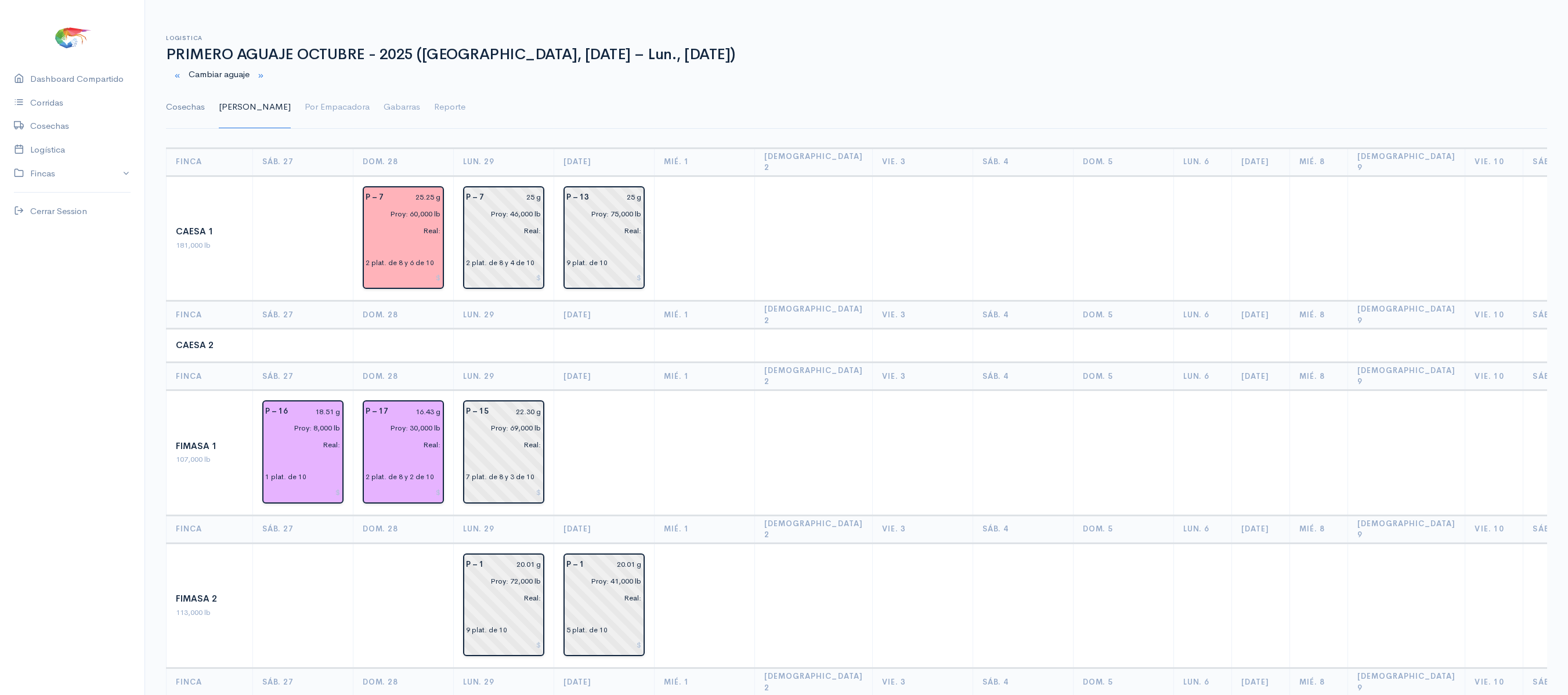
click at [187, 103] on link "Cosechas" at bounding box center [185, 107] width 39 height 42
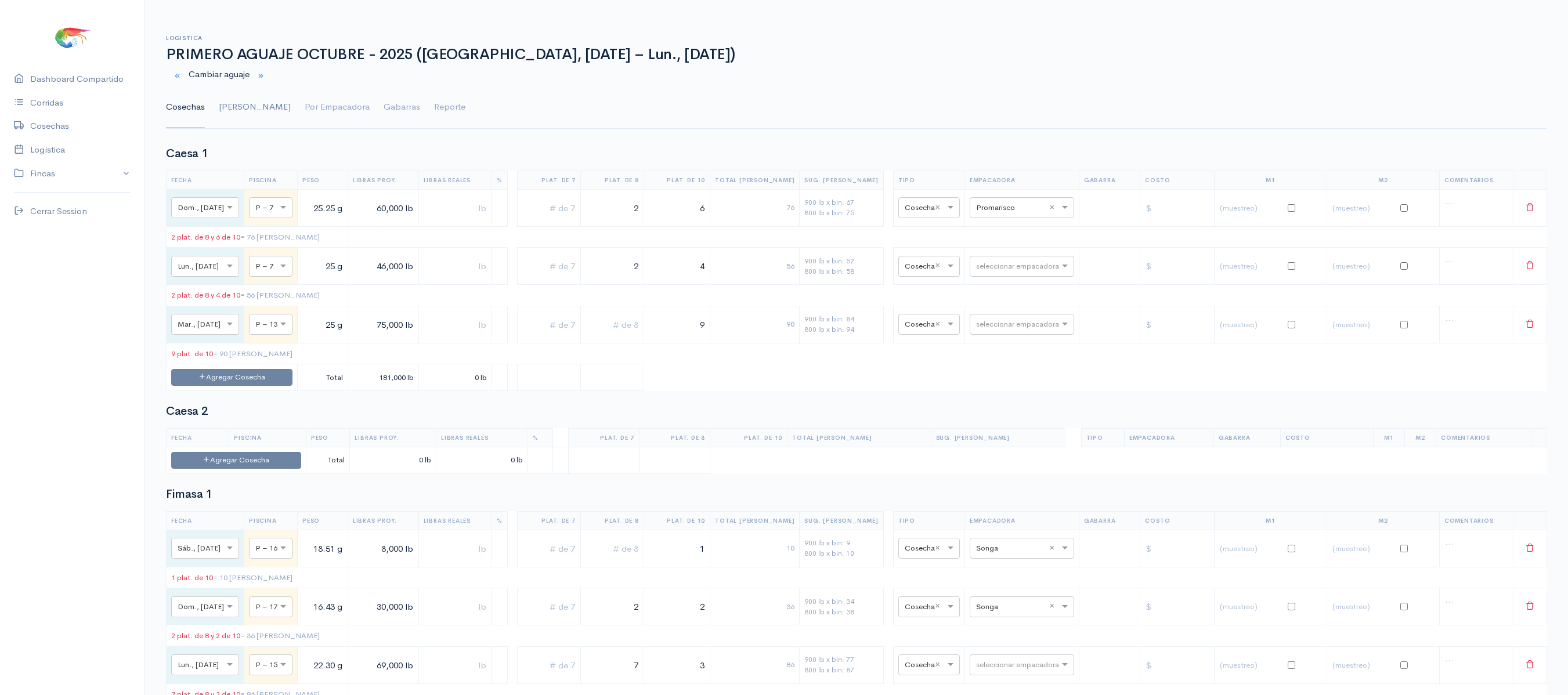
click at [228, 110] on link "[PERSON_NAME]" at bounding box center [255, 107] width 72 height 42
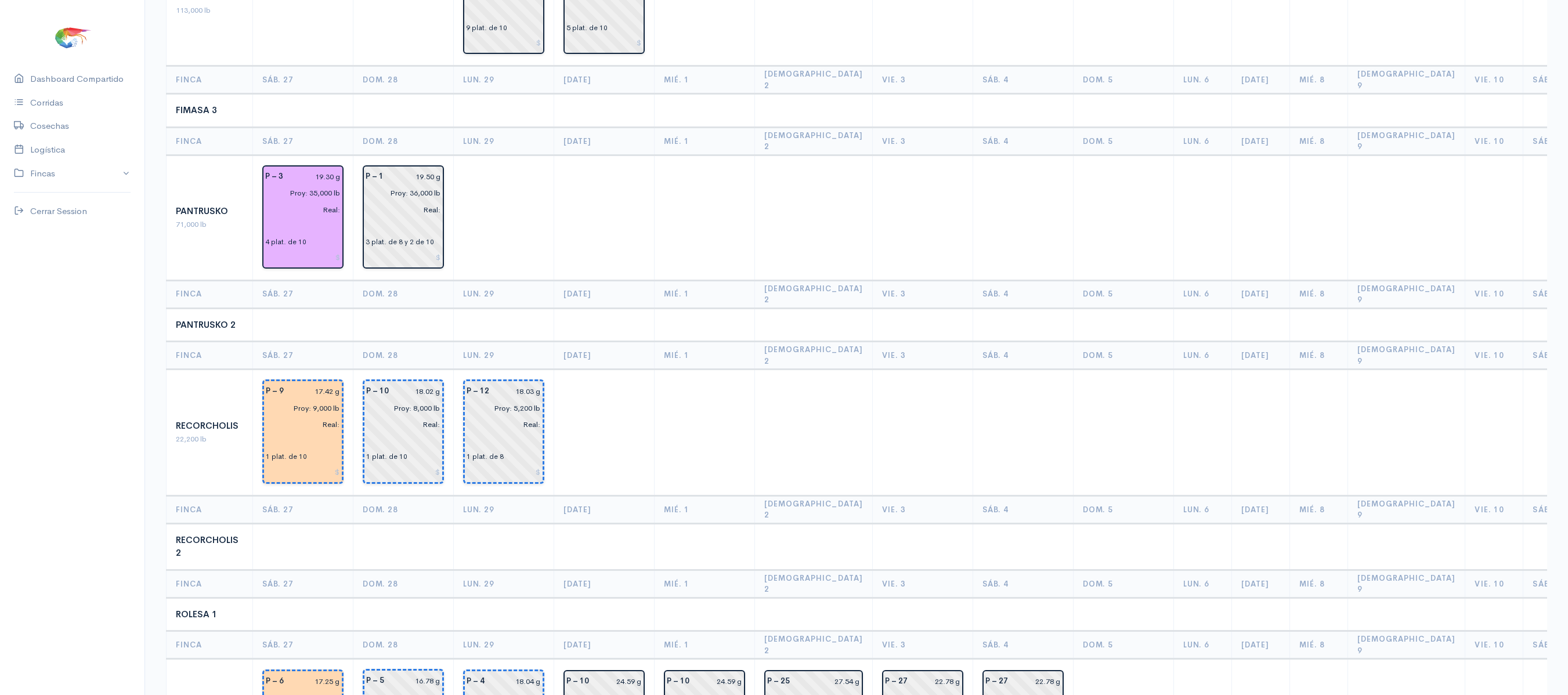
scroll to position [603, 0]
